Goal: Information Seeking & Learning: Learn about a topic

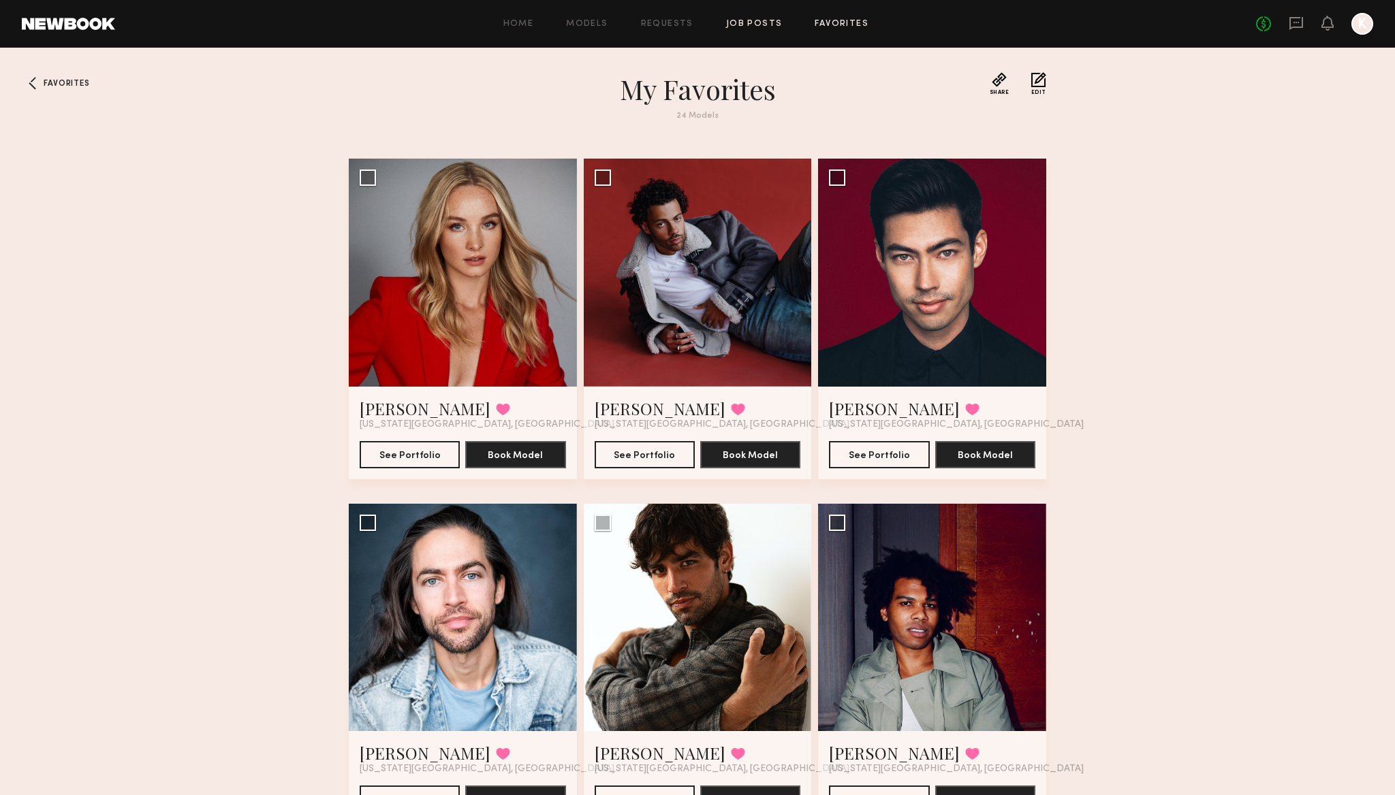
click at [741, 25] on link "Job Posts" at bounding box center [754, 24] width 57 height 9
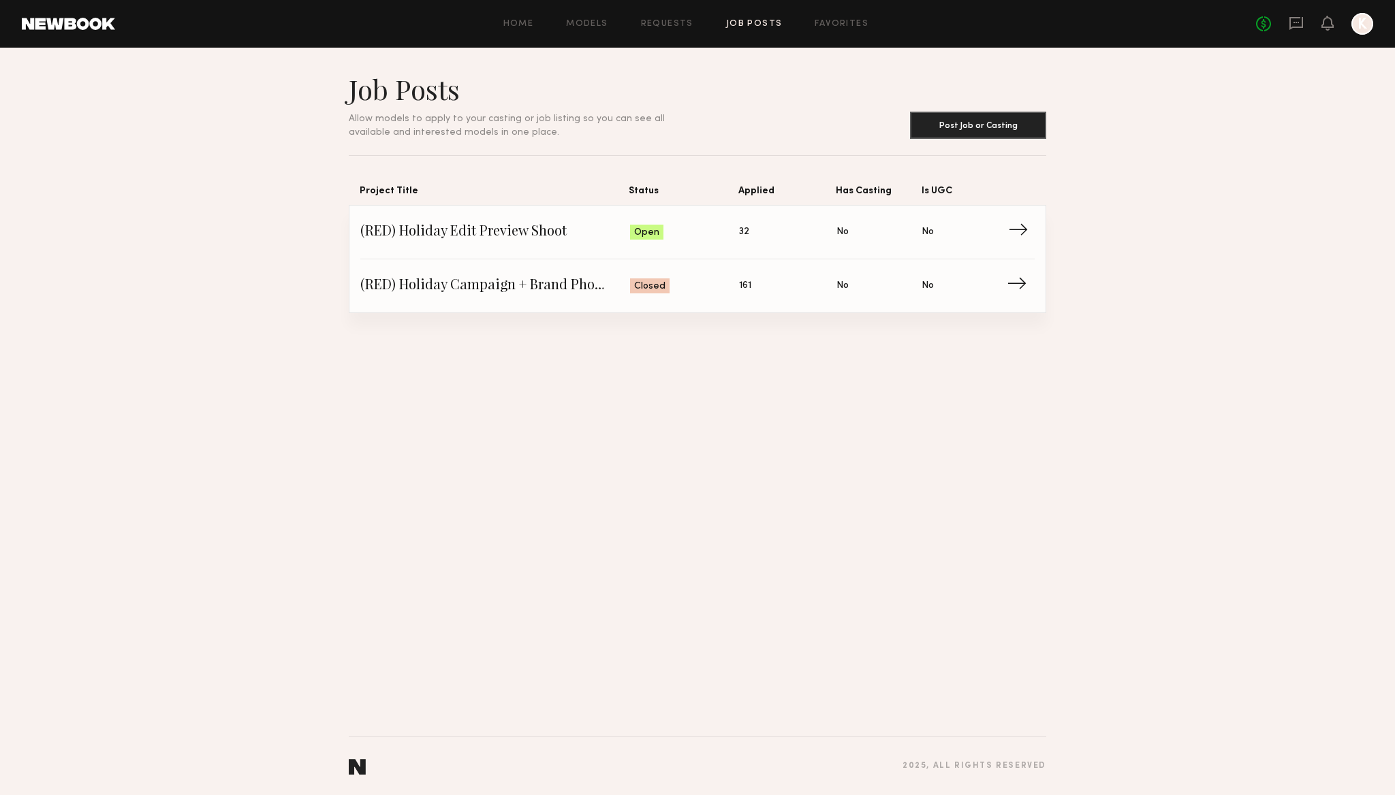
click at [563, 236] on span "(RED) Holiday Edit Preview Shoot" at bounding box center [495, 232] width 270 height 20
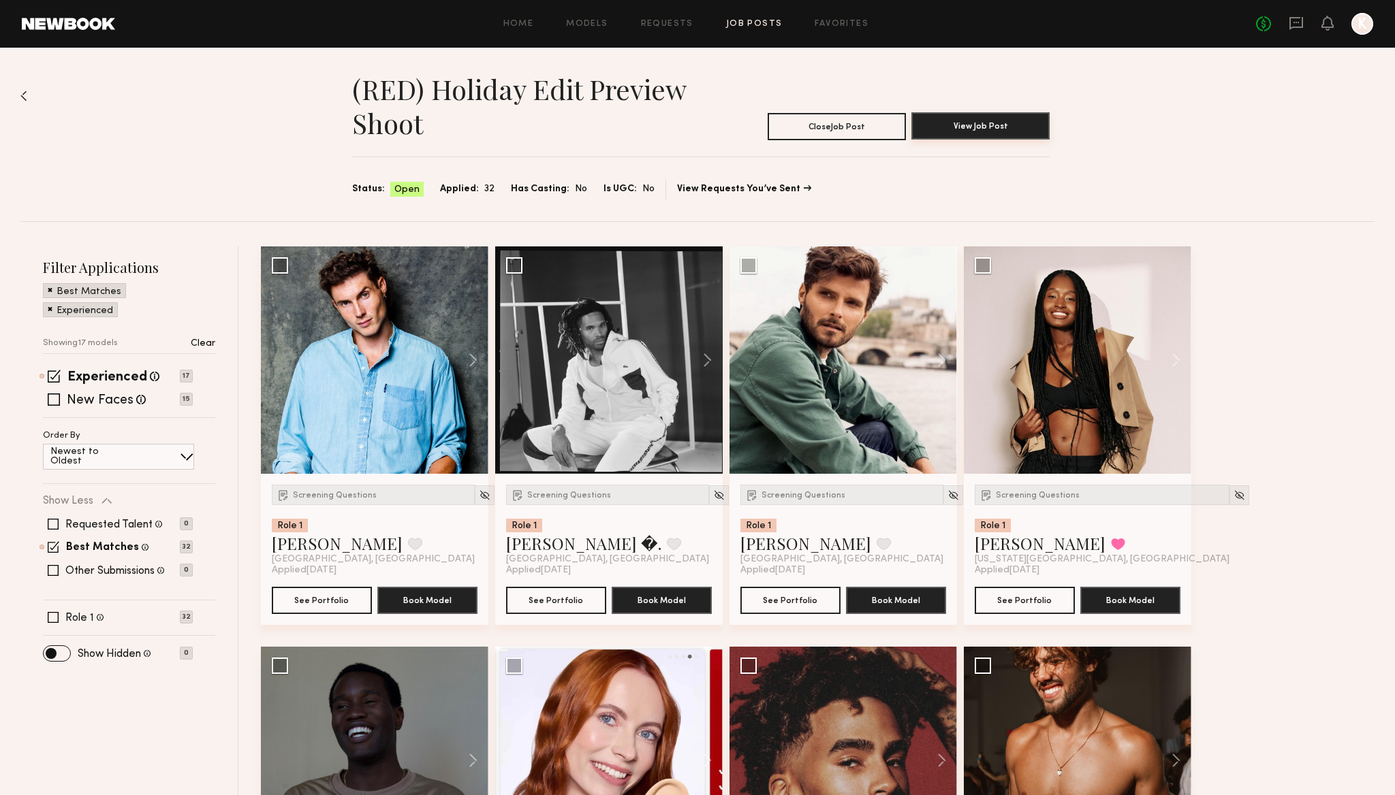
click at [986, 130] on button "View Job Post" at bounding box center [980, 125] width 138 height 27
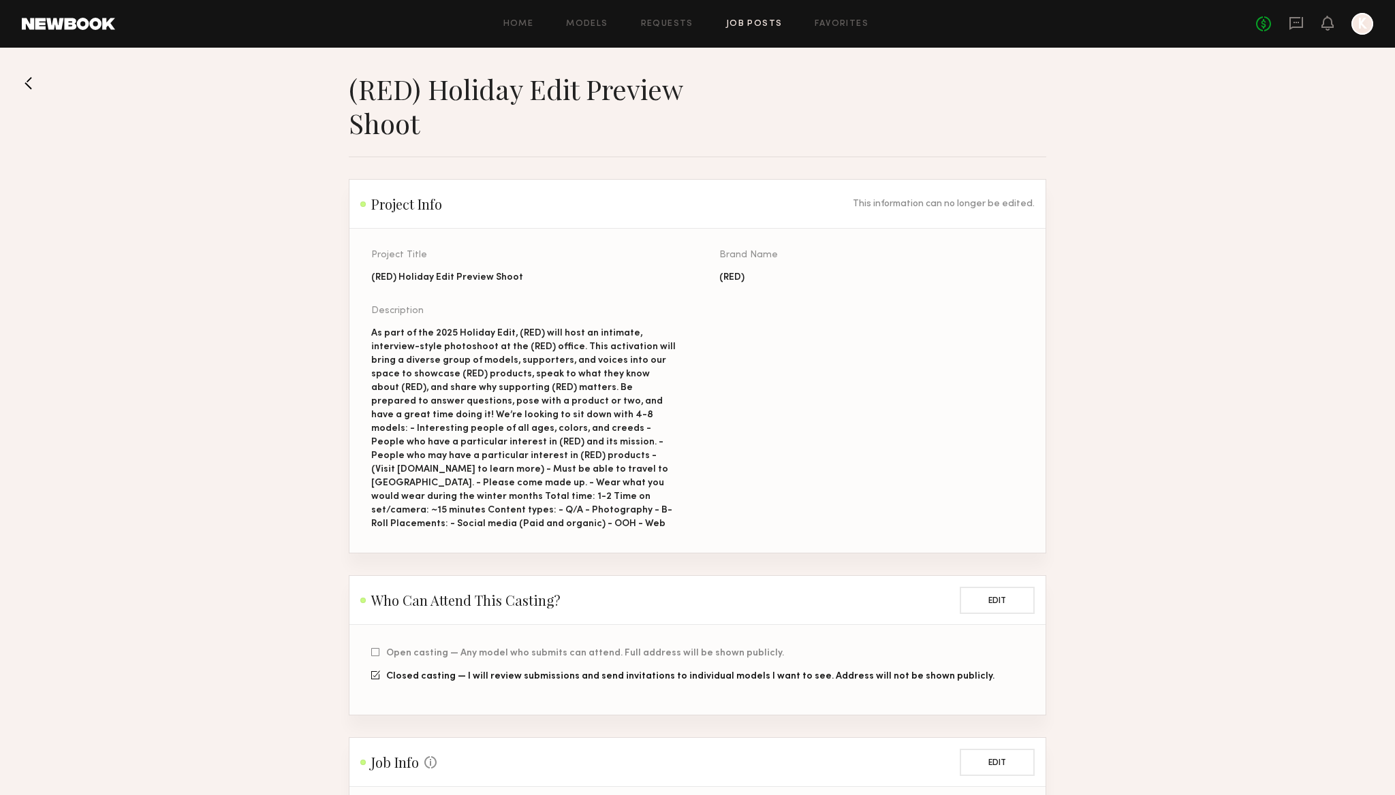
click at [605, 413] on div "As part of the 2025 Holiday Edit, (RED) will host an intimate, interview-style …" at bounding box center [523, 429] width 304 height 204
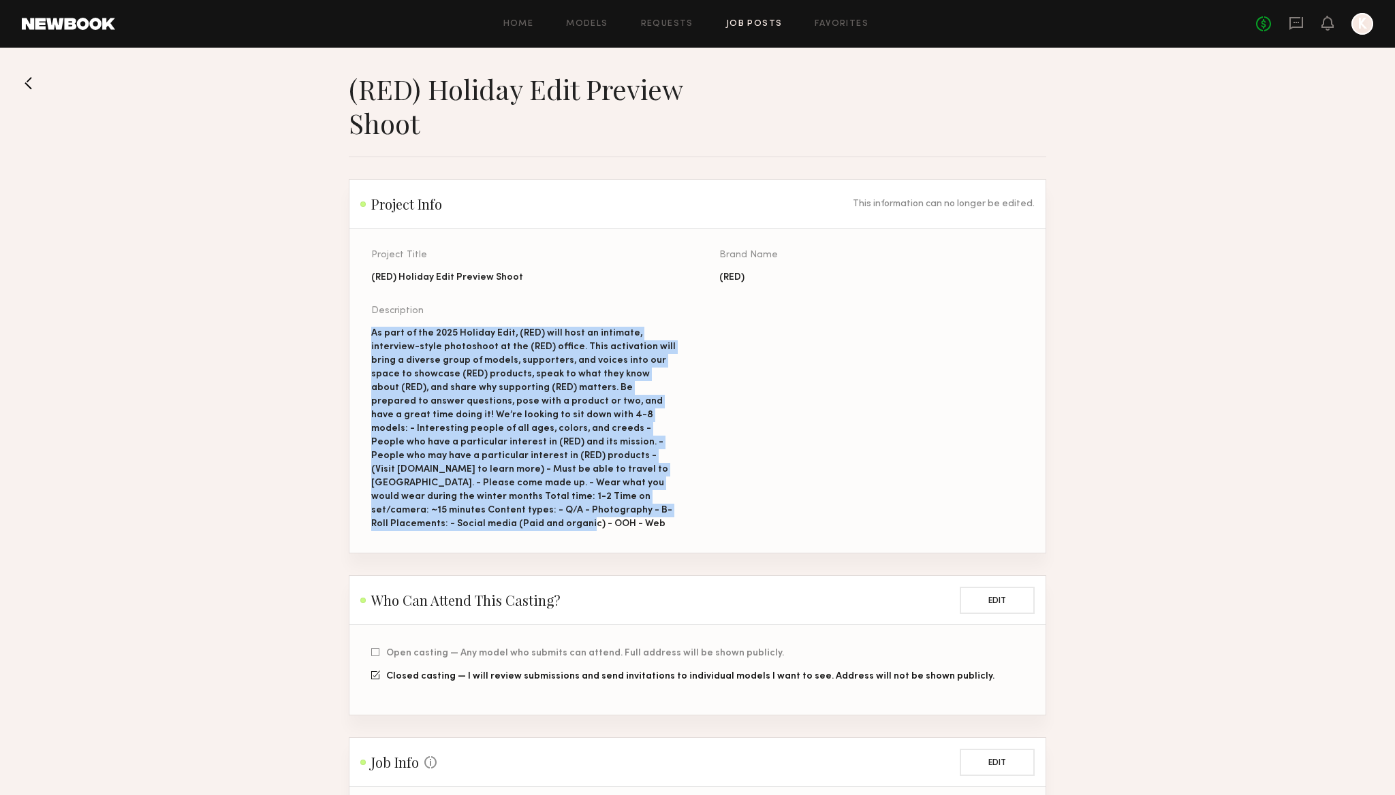
drag, startPoint x: 639, startPoint y: 509, endPoint x: 339, endPoint y: 335, distance: 346.4
copy div "As part of the 2025 Holiday Edit, (RED) will host an intimate, interview-style …"
